Goal: Information Seeking & Learning: Learn about a topic

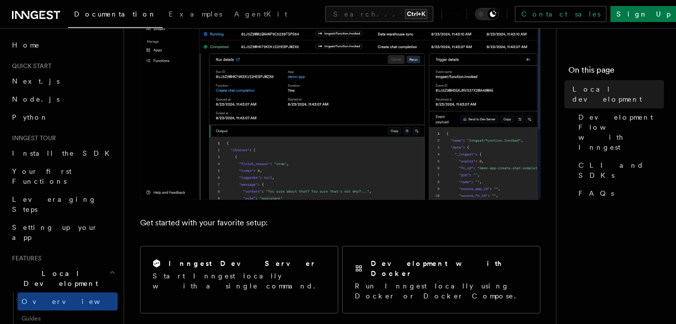
scroll to position [350, 0]
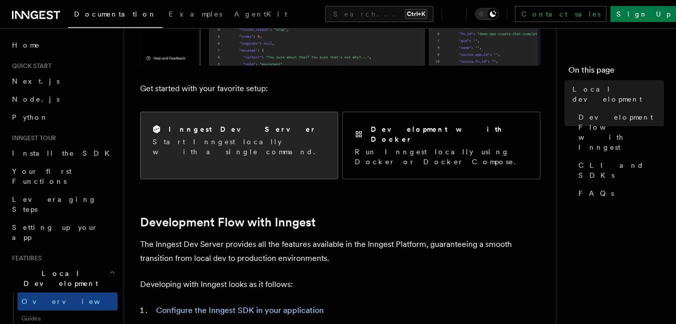
click at [318, 148] on div "Inngest Dev Server Start Inngest locally with a single command." at bounding box center [239, 140] width 197 height 57
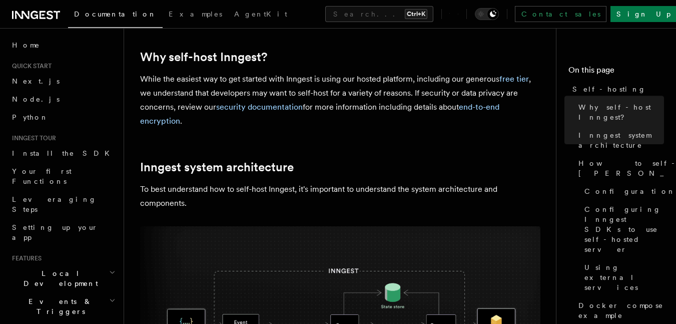
scroll to position [100, 0]
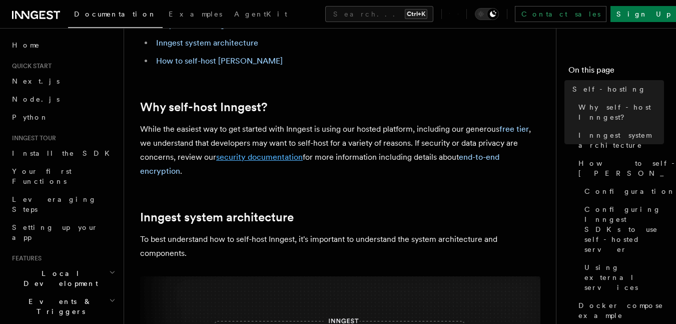
click at [259, 152] on link "security documentation" at bounding box center [259, 157] width 87 height 10
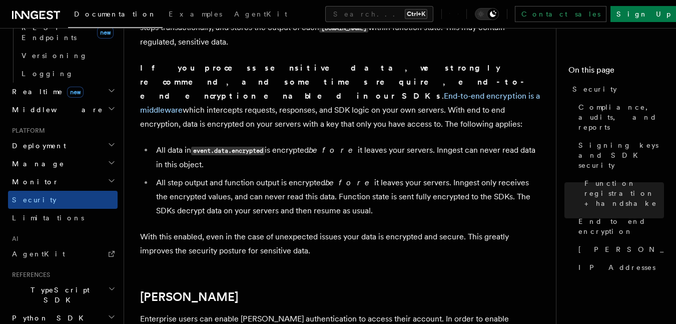
scroll to position [450, 0]
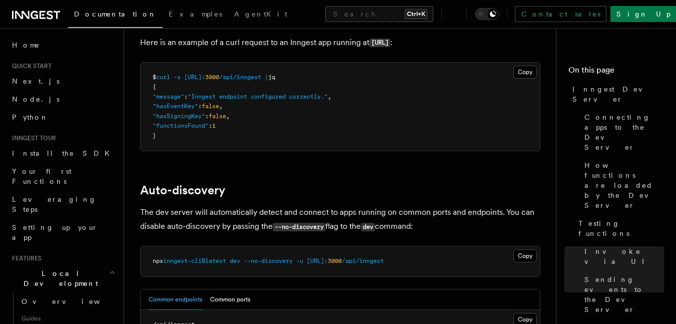
scroll to position [3001, 0]
